Goal: Check status: Check status

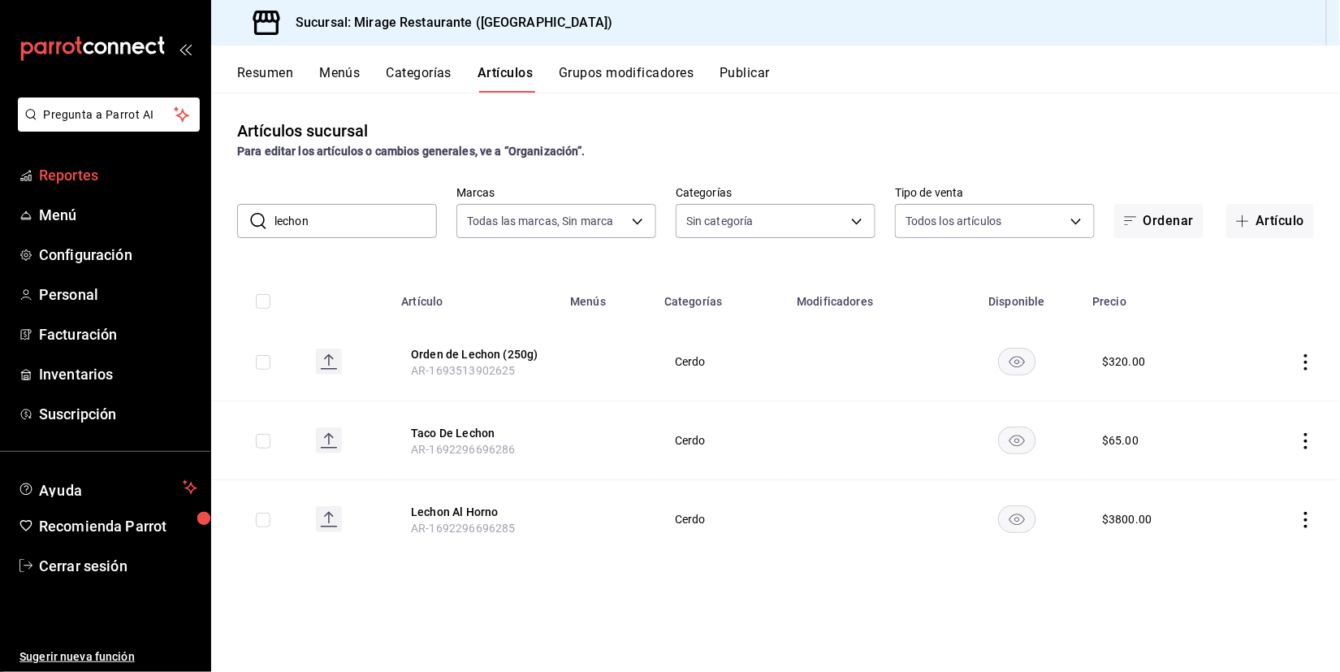
click at [71, 174] on span "Reportes" at bounding box center [118, 175] width 158 height 22
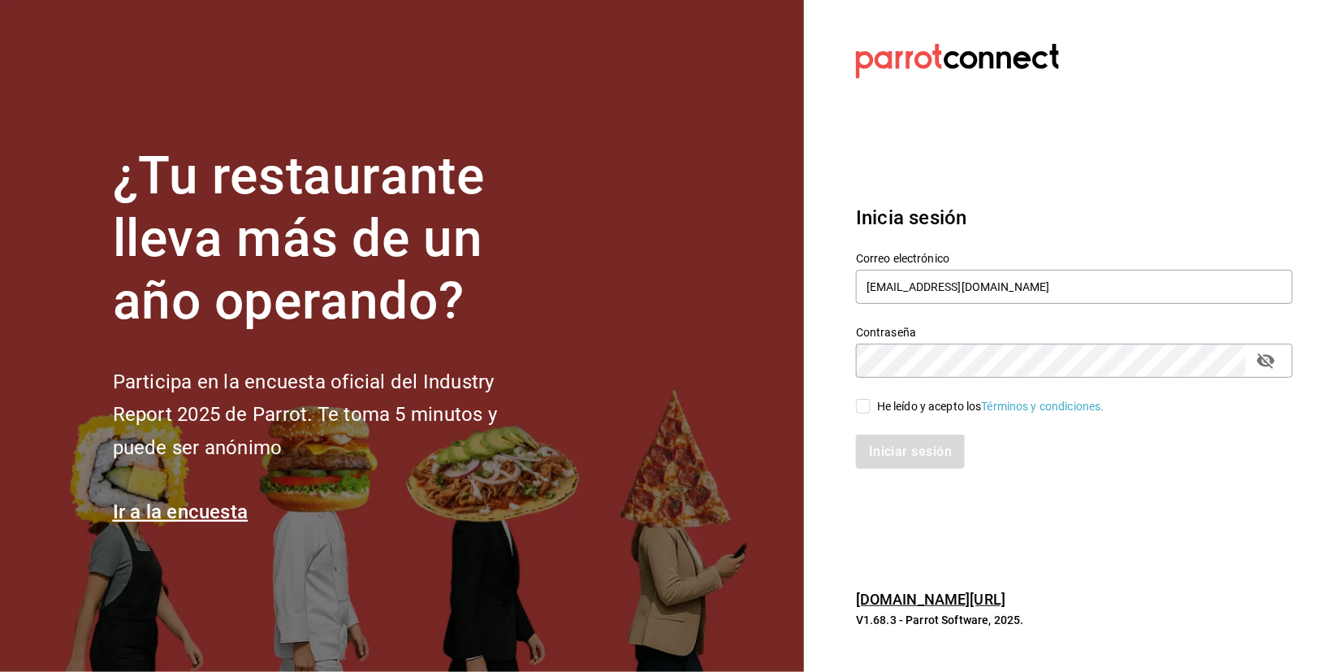
type input "[EMAIL_ADDRESS][DOMAIN_NAME]"
click at [866, 409] on input "He leído y acepto los Términos y condiciones." at bounding box center [863, 406] width 15 height 15
checkbox input "true"
click at [905, 443] on button "Iniciar sesión" at bounding box center [911, 451] width 110 height 34
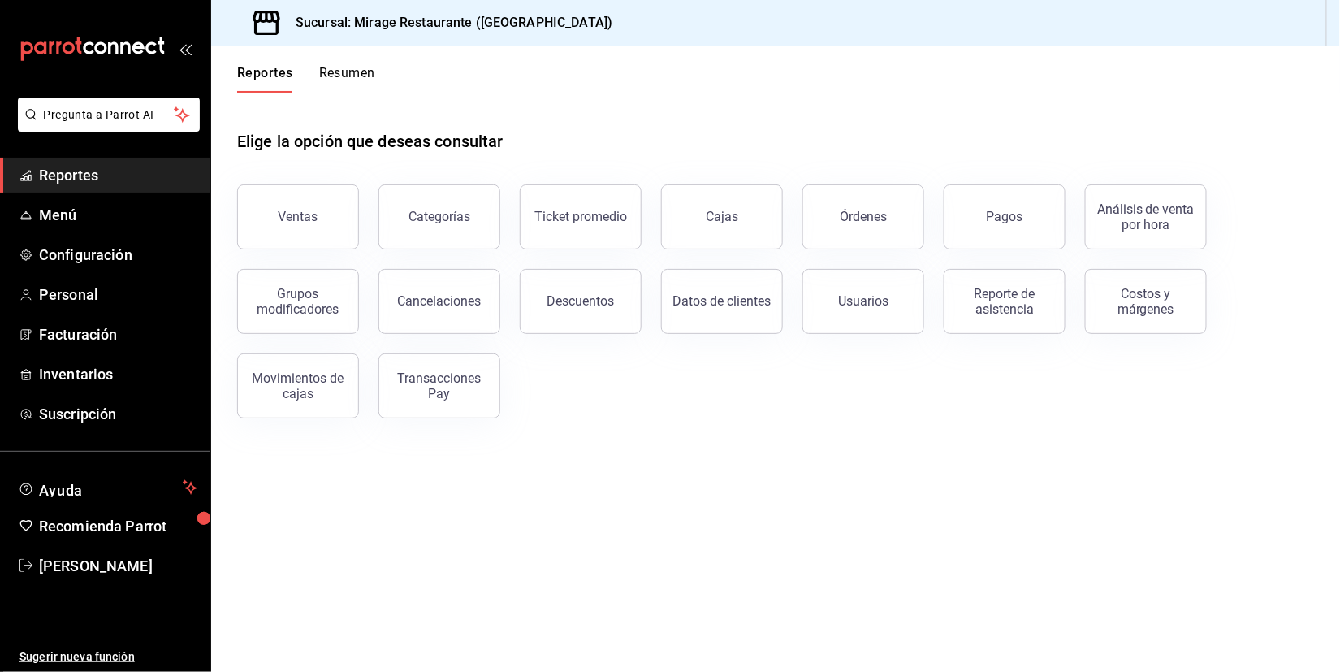
click at [355, 71] on button "Resumen" at bounding box center [347, 79] width 56 height 28
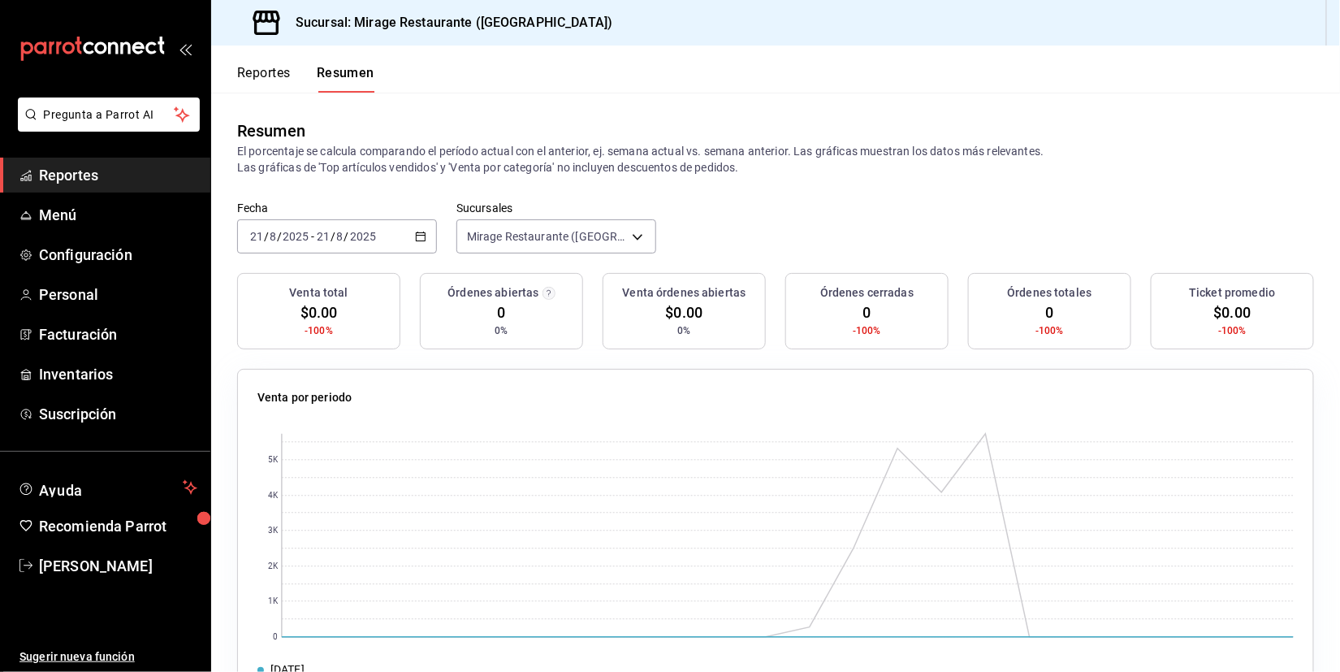
click at [386, 242] on div "2025-08-21 21 / 8 / 2025 - 2025-08-21 21 / 8 / 2025" at bounding box center [337, 236] width 200 height 34
click at [345, 314] on span "Ayer" at bounding box center [314, 321] width 126 height 17
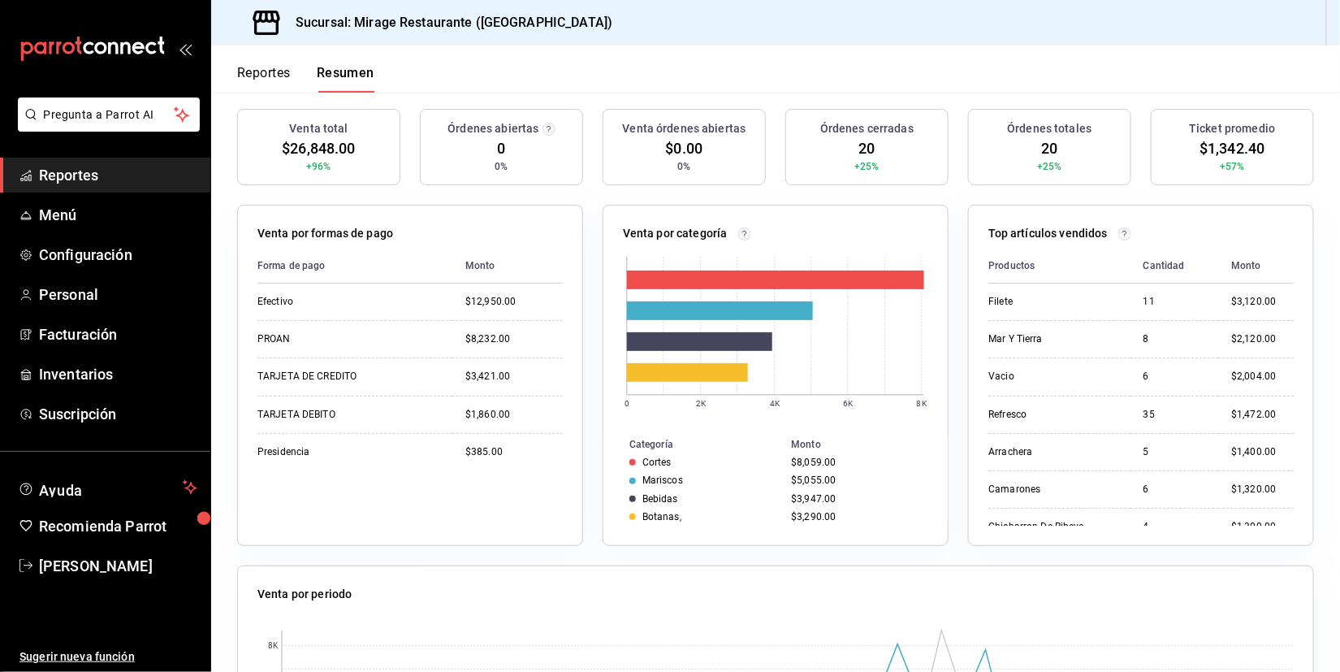
scroll to position [171, 0]
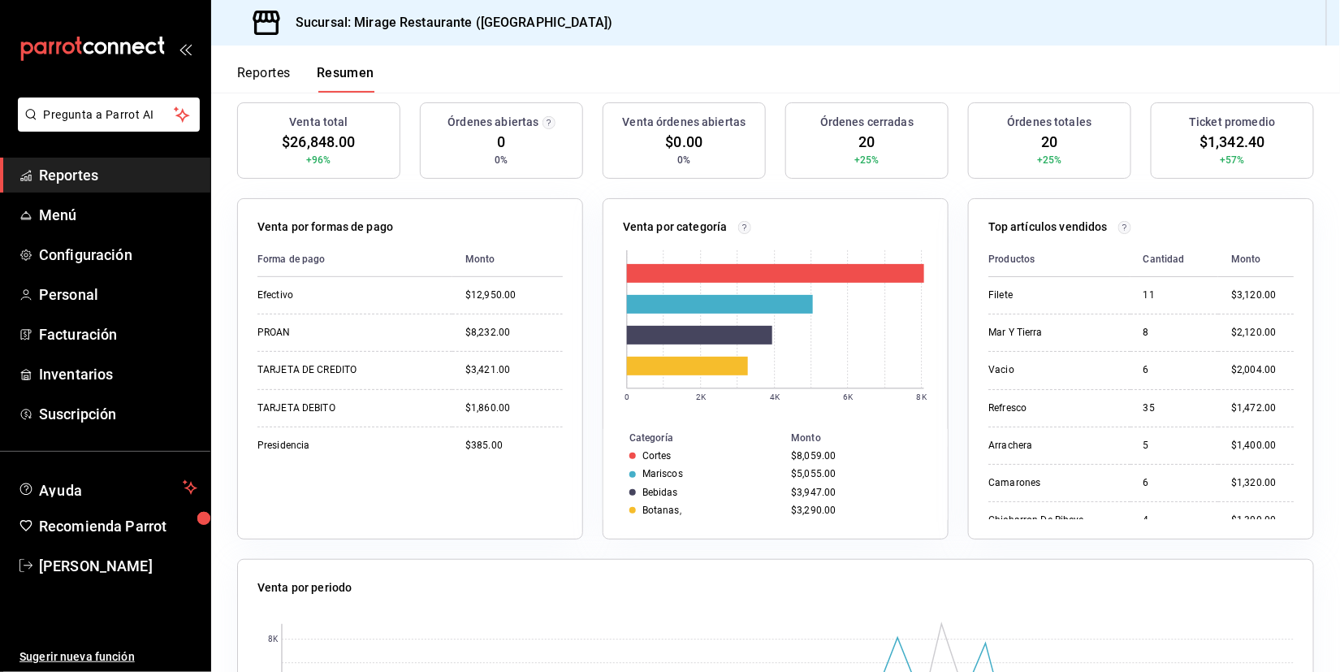
click at [106, 179] on span "Reportes" at bounding box center [118, 175] width 158 height 22
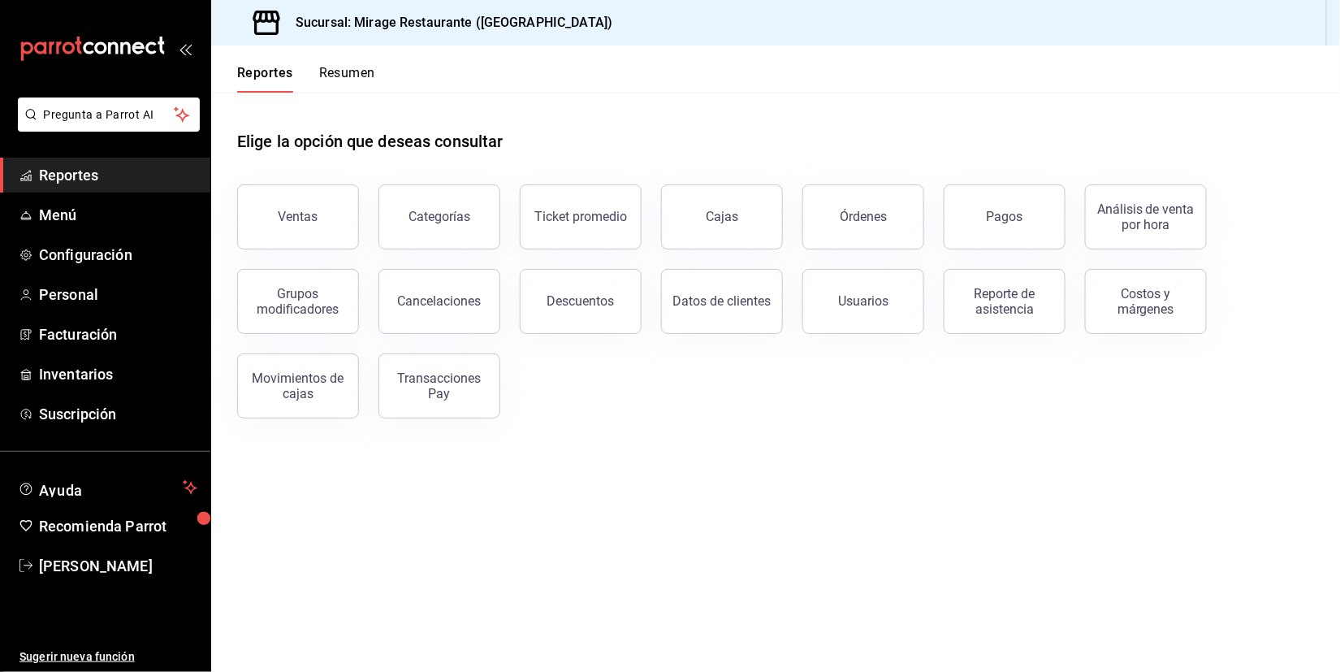
click at [616, 485] on main "Elige la opción que deseas consultar Ventas Categorías Ticket promedio Cajas Ór…" at bounding box center [775, 382] width 1129 height 579
click at [343, 78] on button "Resumen" at bounding box center [347, 79] width 56 height 28
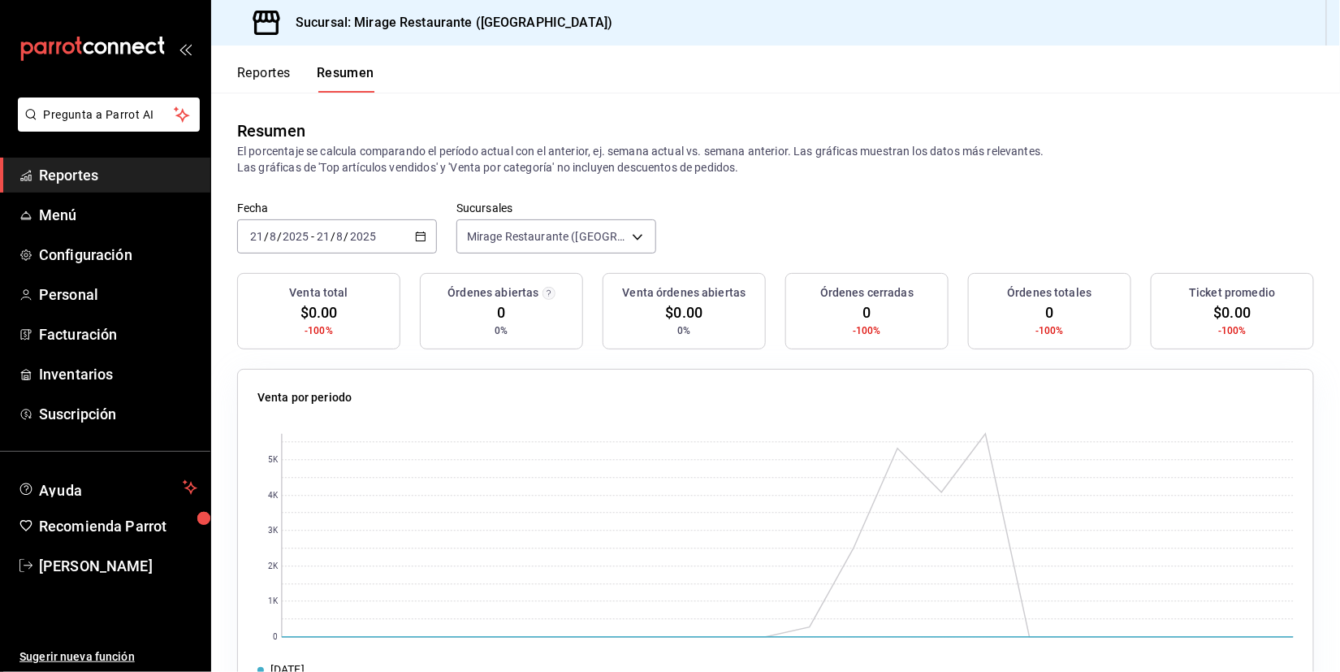
click at [73, 174] on span "Reportes" at bounding box center [118, 175] width 158 height 22
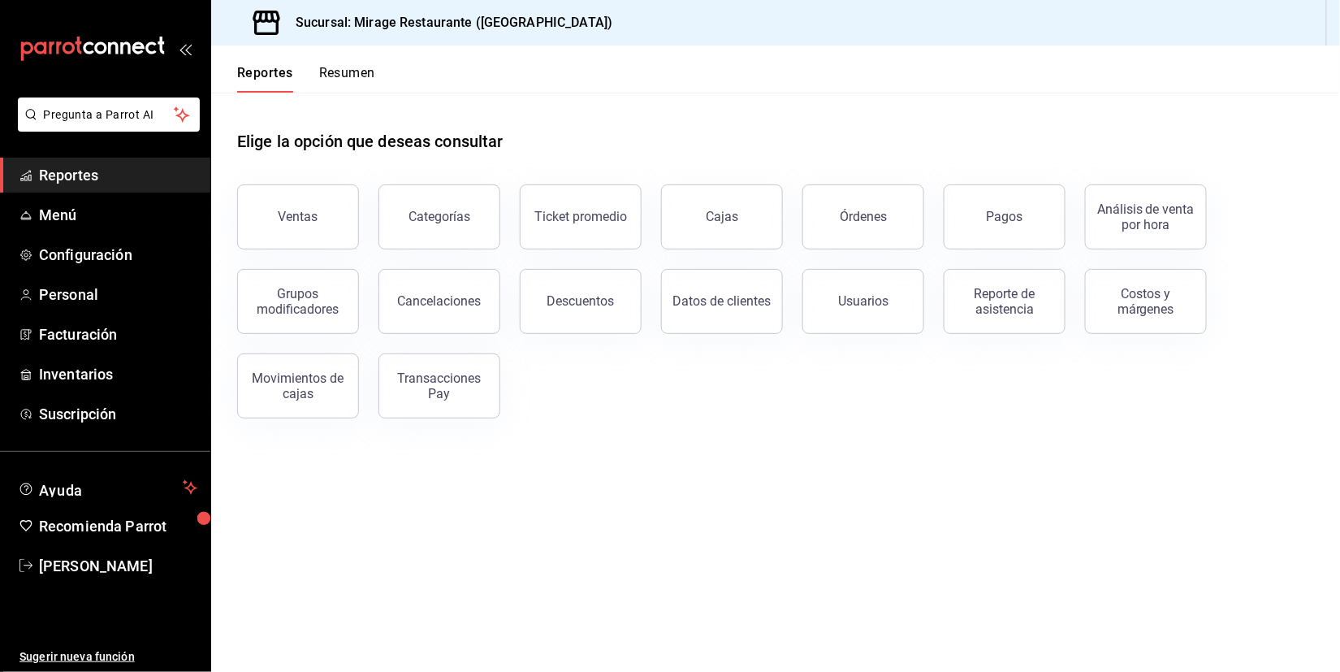
click at [366, 75] on button "Resumen" at bounding box center [347, 79] width 56 height 28
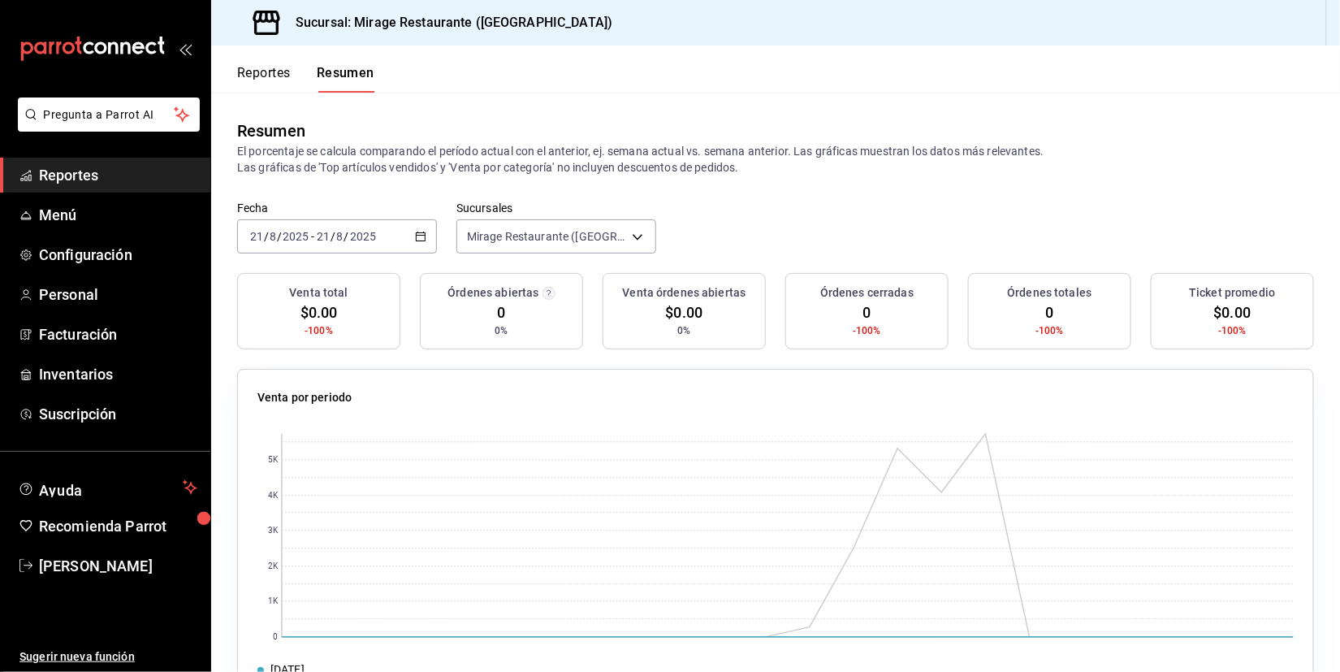
click at [98, 164] on span "Reportes" at bounding box center [118, 175] width 158 height 22
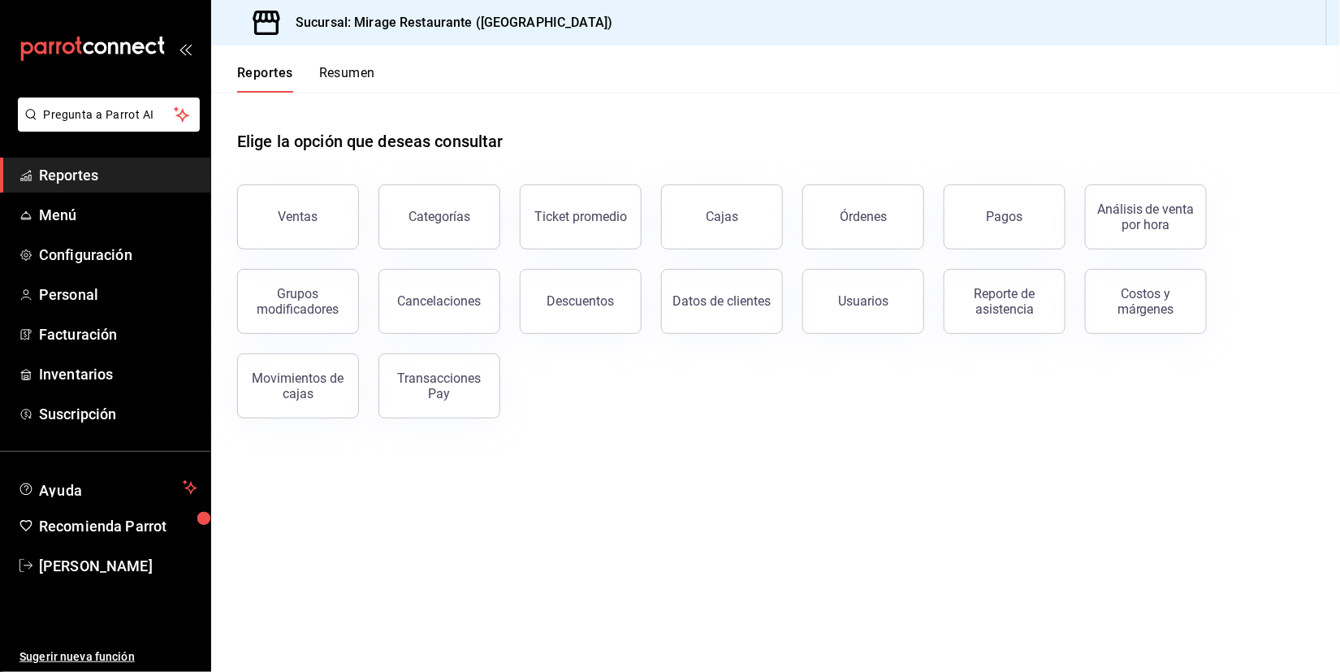
click at [809, 71] on header "Reportes Resumen" at bounding box center [775, 68] width 1129 height 47
